Goal: Task Accomplishment & Management: Complete application form

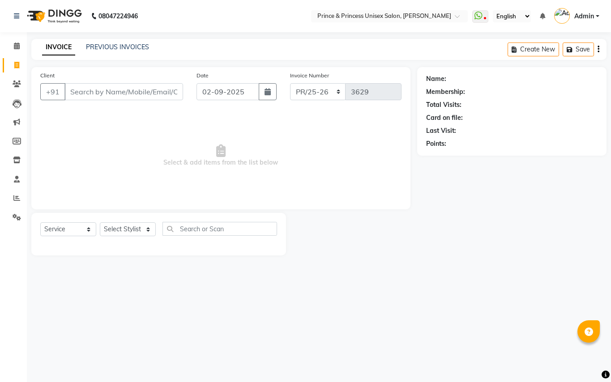
select select "service"
click at [361, 304] on div "08047224946 Select Location × Prince & Princess Unisex Salon, [PERSON_NAME] Wha…" at bounding box center [305, 191] width 611 height 382
drag, startPoint x: 123, startPoint y: 89, endPoint x: 123, endPoint y: 85, distance: 4.9
click at [123, 85] on input "Client" at bounding box center [123, 91] width 119 height 17
type input "9311446161"
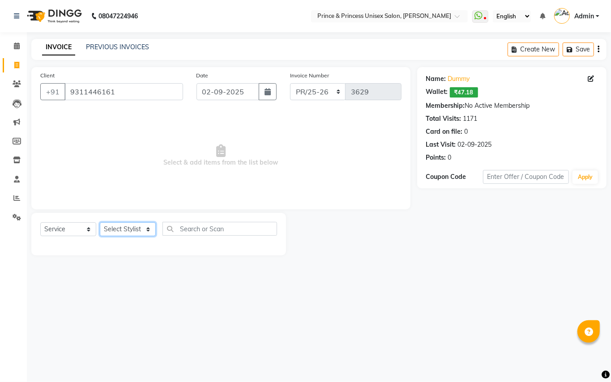
click at [129, 230] on select "Select Stylist ABHISHEK [PERSON_NAME] NEW [PERSON_NAME] [PERSON_NAME] [PERSON_N…" at bounding box center [128, 229] width 56 height 14
select select "17910"
click at [128, 231] on select "Select Stylist ABHISHEK [PERSON_NAME] NEW [PERSON_NAME] [PERSON_NAME] [PERSON_N…" at bounding box center [128, 229] width 56 height 14
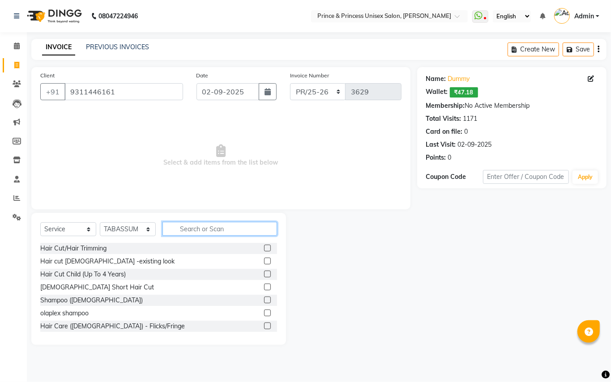
click at [201, 228] on input "text" at bounding box center [219, 229] width 115 height 14
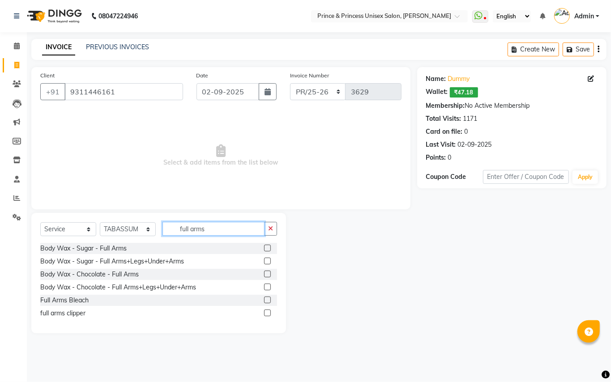
click at [230, 228] on input "full arms" at bounding box center [213, 229] width 102 height 14
type input "full legs"
drag, startPoint x: 103, startPoint y: 273, endPoint x: 157, endPoint y: 226, distance: 71.3
click at [104, 272] on div "Body Wax - Chocolate - Full Legs" at bounding box center [88, 274] width 97 height 9
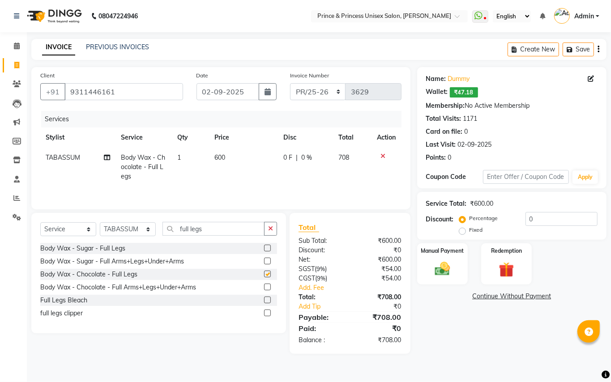
checkbox input "false"
click at [219, 235] on input "full legs" at bounding box center [213, 229] width 102 height 14
type input "full arms"
click at [112, 274] on div "Body Wax - Chocolate - Full Arms" at bounding box center [89, 274] width 98 height 9
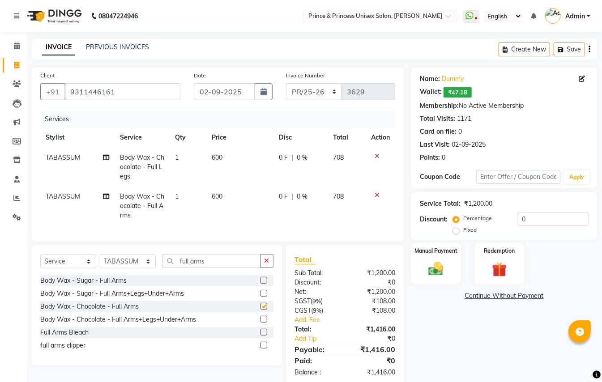
checkbox input "false"
click at [217, 267] on input "full arms" at bounding box center [211, 261] width 98 height 14
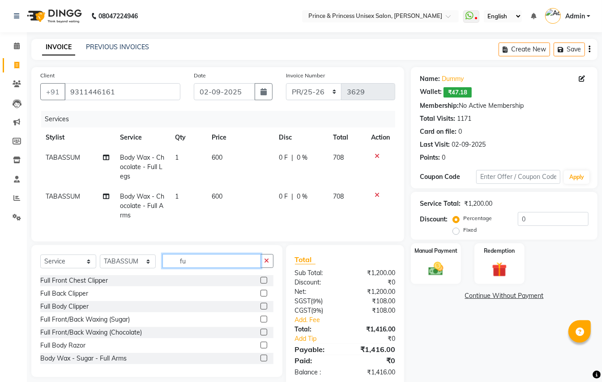
type input "f"
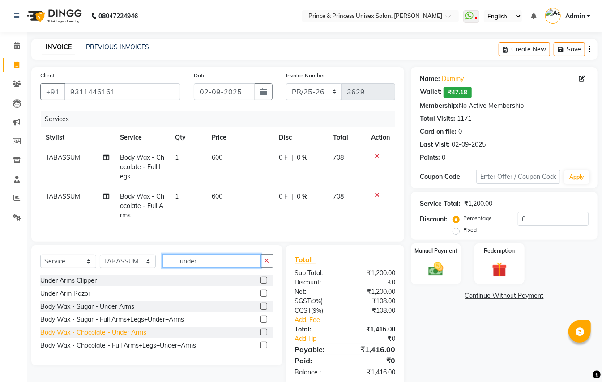
type input "under"
click at [115, 337] on div "Body Wax - Chocolate - Under Arms" at bounding box center [93, 332] width 106 height 9
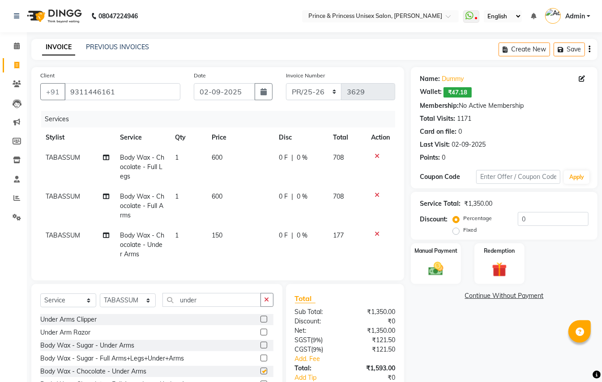
checkbox input "false"
drag, startPoint x: 212, startPoint y: 304, endPoint x: 74, endPoint y: 165, distance: 195.8
click at [109, 242] on div "Client [PHONE_NUMBER] Date [DATE] Invoice Number PR/25-26 V/2025 V/[PHONE_NUMBE…" at bounding box center [218, 246] width 386 height 358
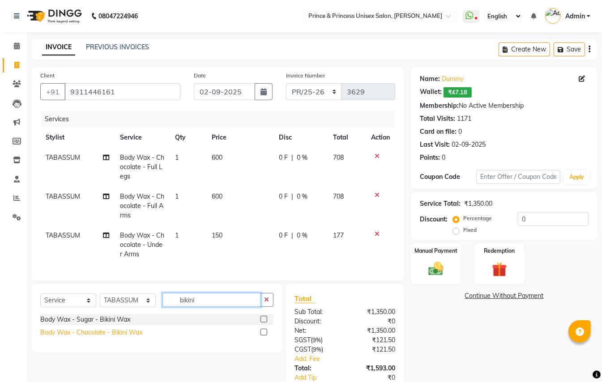
type input "bikini"
click at [111, 337] on div "Body Wax - Chocolate - Bikini Wax" at bounding box center [91, 332] width 102 height 9
checkbox input "false"
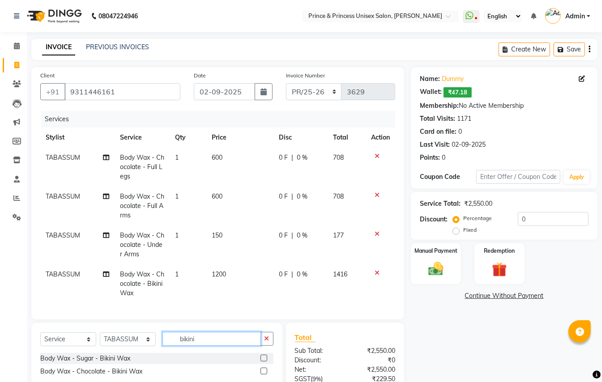
drag, startPoint x: 201, startPoint y: 346, endPoint x: 134, endPoint y: 258, distance: 111.1
click at [149, 328] on div "Client [PHONE_NUMBER] Date [DATE] Invoice Number PR/25-26 V/2025 V/[PHONE_NUMBE…" at bounding box center [218, 265] width 386 height 397
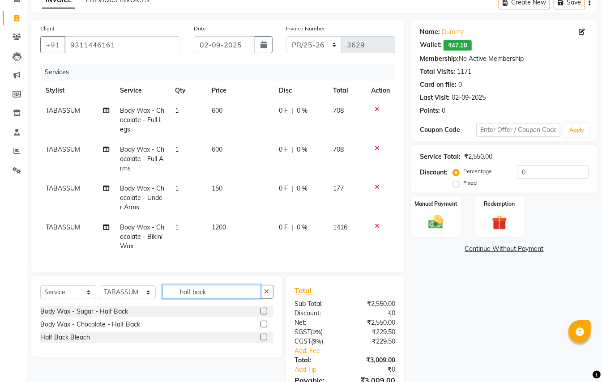
scroll to position [56, 0]
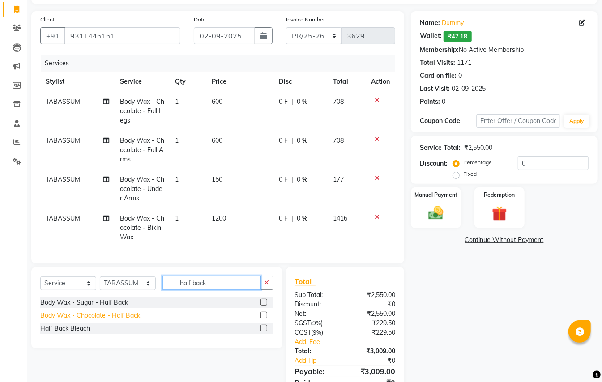
type input "half back"
click at [122, 320] on div "Body Wax - Chocolate - Half Back" at bounding box center [90, 315] width 100 height 9
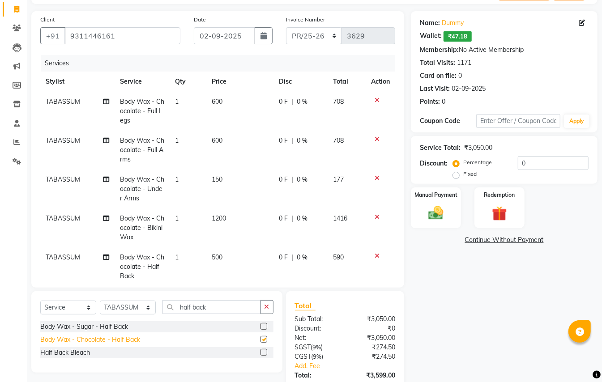
checkbox input "false"
click at [212, 255] on span "500" at bounding box center [217, 257] width 11 height 8
select select "17910"
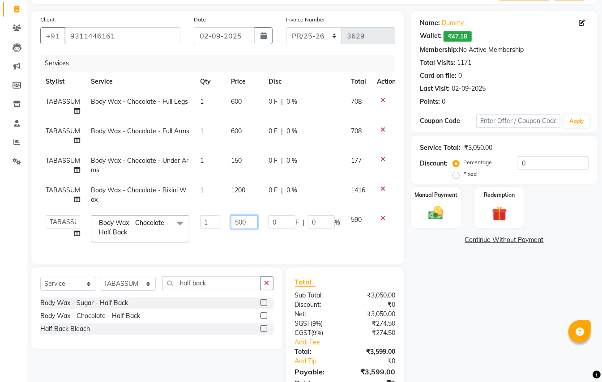
drag, startPoint x: 250, startPoint y: 218, endPoint x: 255, endPoint y: 215, distance: 6.2
click at [252, 217] on input "500" at bounding box center [244, 222] width 27 height 14
type input "800"
click at [116, 290] on div "Client [PHONE_NUMBER] Date [DATE] Invoice Number PR/25-26 V/2025 V/[PHONE_NUMBE…" at bounding box center [218, 209] width 386 height 397
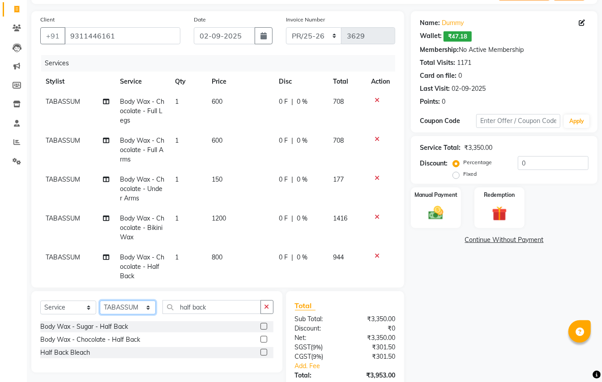
select select "63571"
drag, startPoint x: 125, startPoint y: 310, endPoint x: 206, endPoint y: 314, distance: 80.6
click at [125, 310] on select "Select Stylist ABHISHEK [PERSON_NAME] NEW [PERSON_NAME] [PERSON_NAME] [PERSON_N…" at bounding box center [128, 308] width 56 height 14
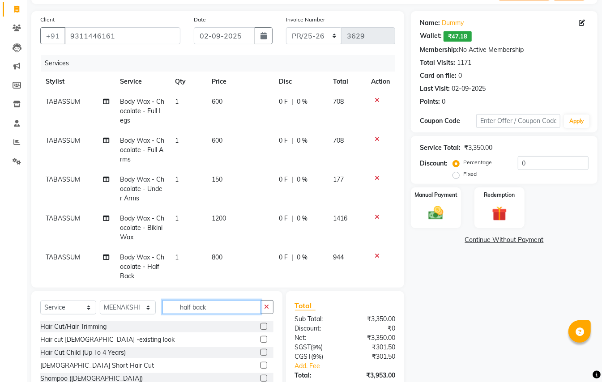
click at [58, 215] on div "Client [PHONE_NUMBER] Date [DATE] Invoice Number PR/25-26 V/2025 V/[PHONE_NUMBE…" at bounding box center [218, 221] width 386 height 421
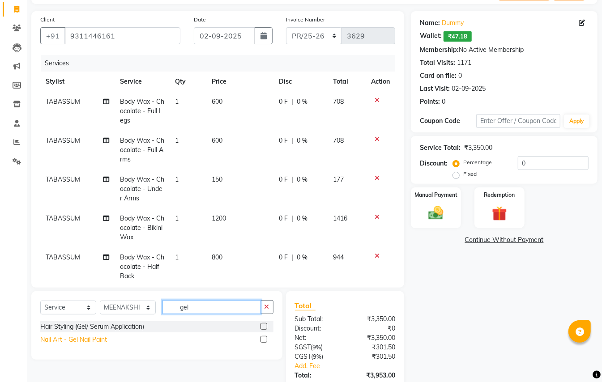
type input "gel"
click at [90, 340] on div "Nail Art - Gel Nail Paint" at bounding box center [73, 339] width 67 height 9
checkbox input "false"
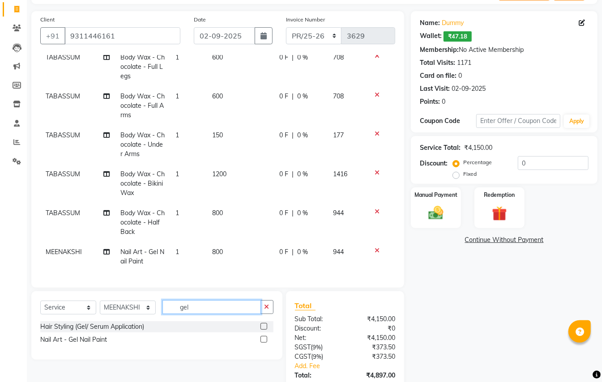
click at [200, 306] on input "gel" at bounding box center [211, 307] width 98 height 14
type input "g"
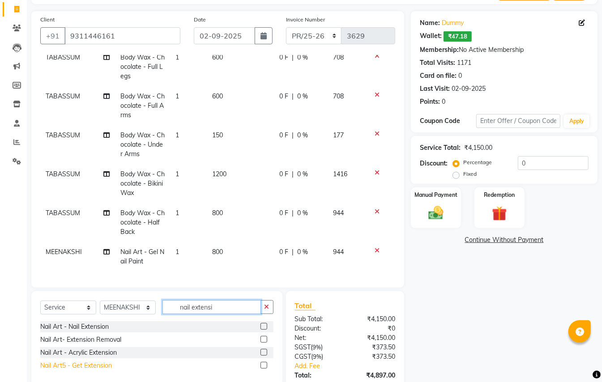
type input "nail extensi"
click at [68, 368] on div "Nail Art5 - Get Extension" at bounding box center [76, 365] width 72 height 9
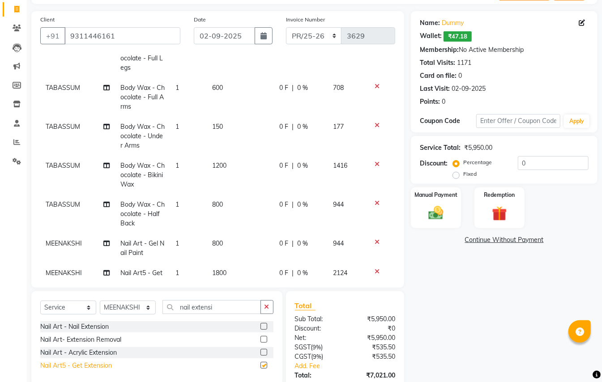
checkbox input "false"
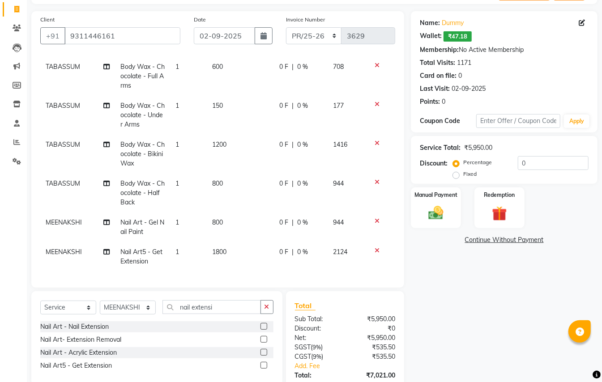
click at [374, 218] on icon at bounding box center [376, 221] width 5 height 6
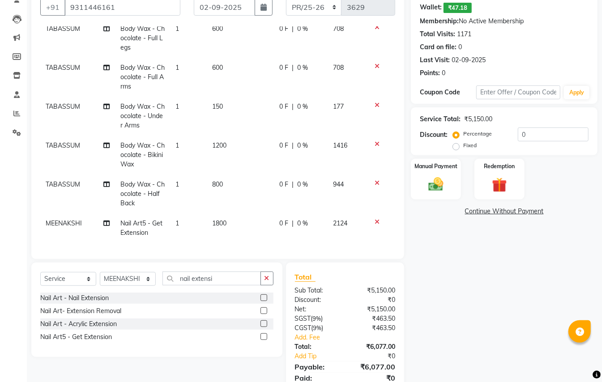
scroll to position [119, 0]
